Goal: Check status

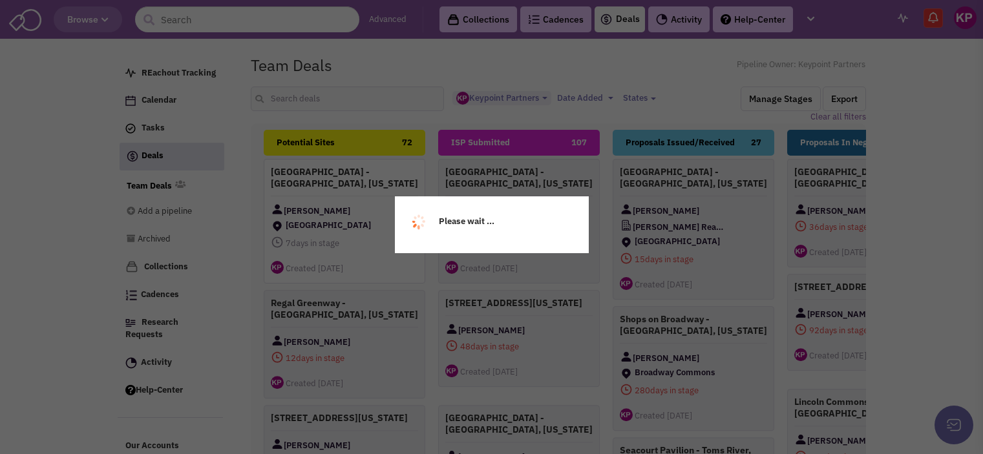
select select "1896"
select select
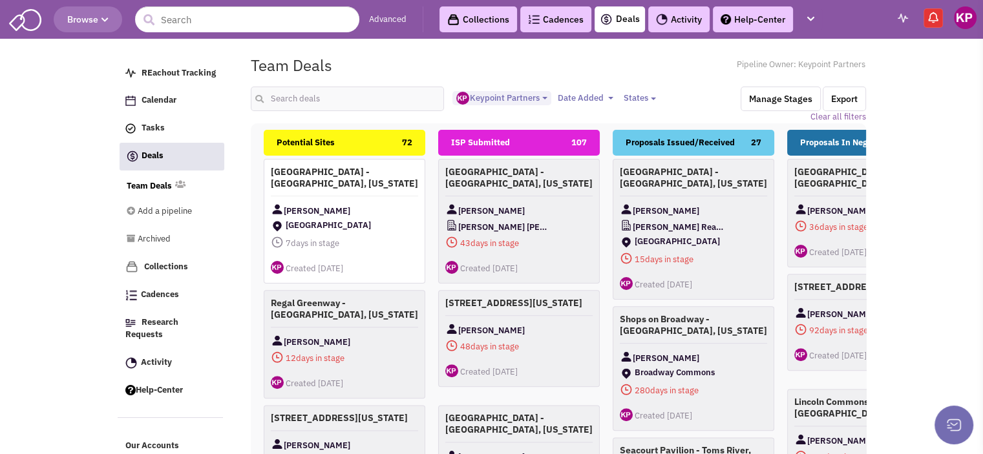
scroll to position [11, 0]
click at [675, 24] on link "Activity 2" at bounding box center [686, 19] width 77 height 26
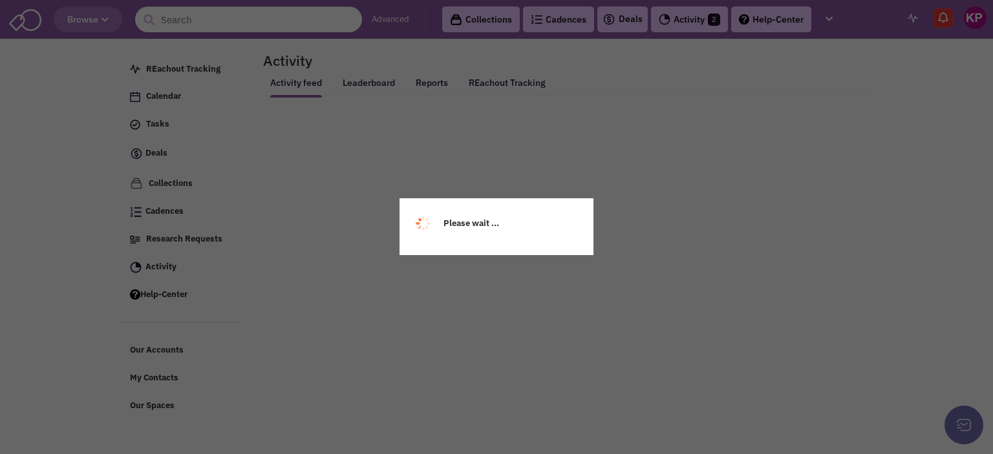
select select
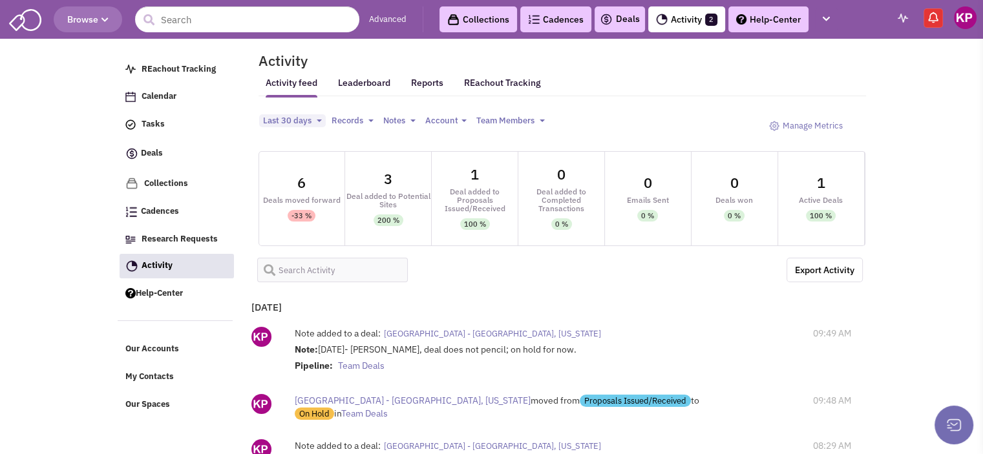
select select
click at [691, 25] on link "Activity 2" at bounding box center [686, 19] width 77 height 26
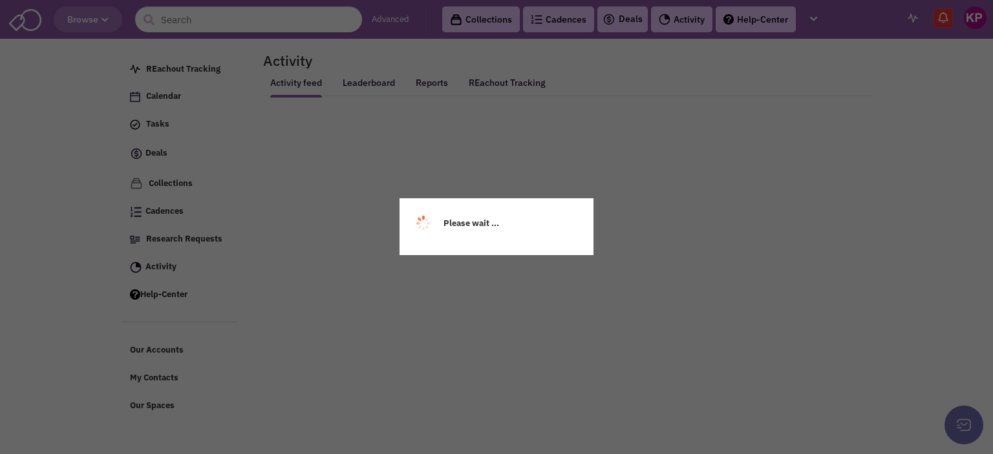
select select
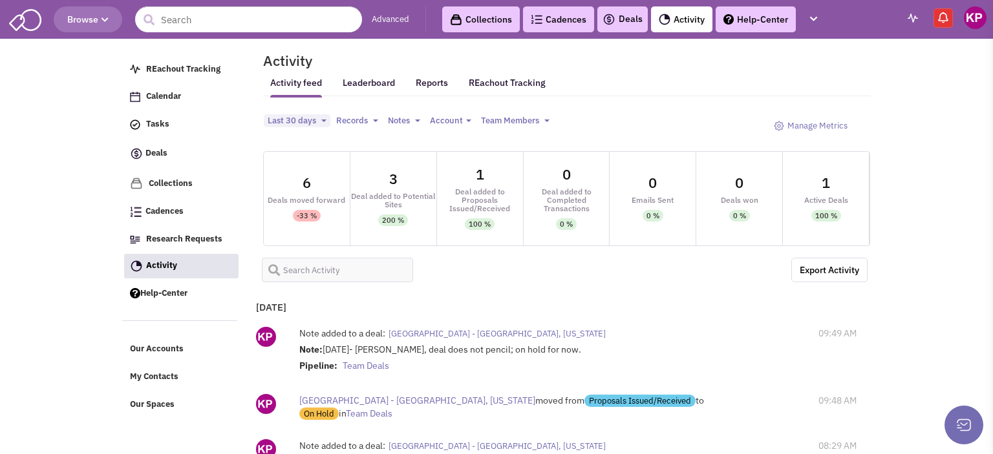
select select
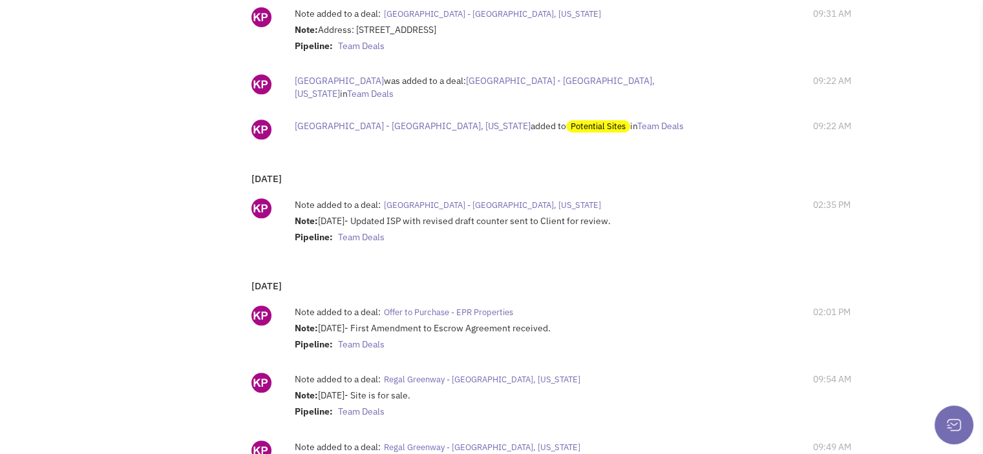
scroll to position [779, 0]
